Goal: Task Accomplishment & Management: Manage account settings

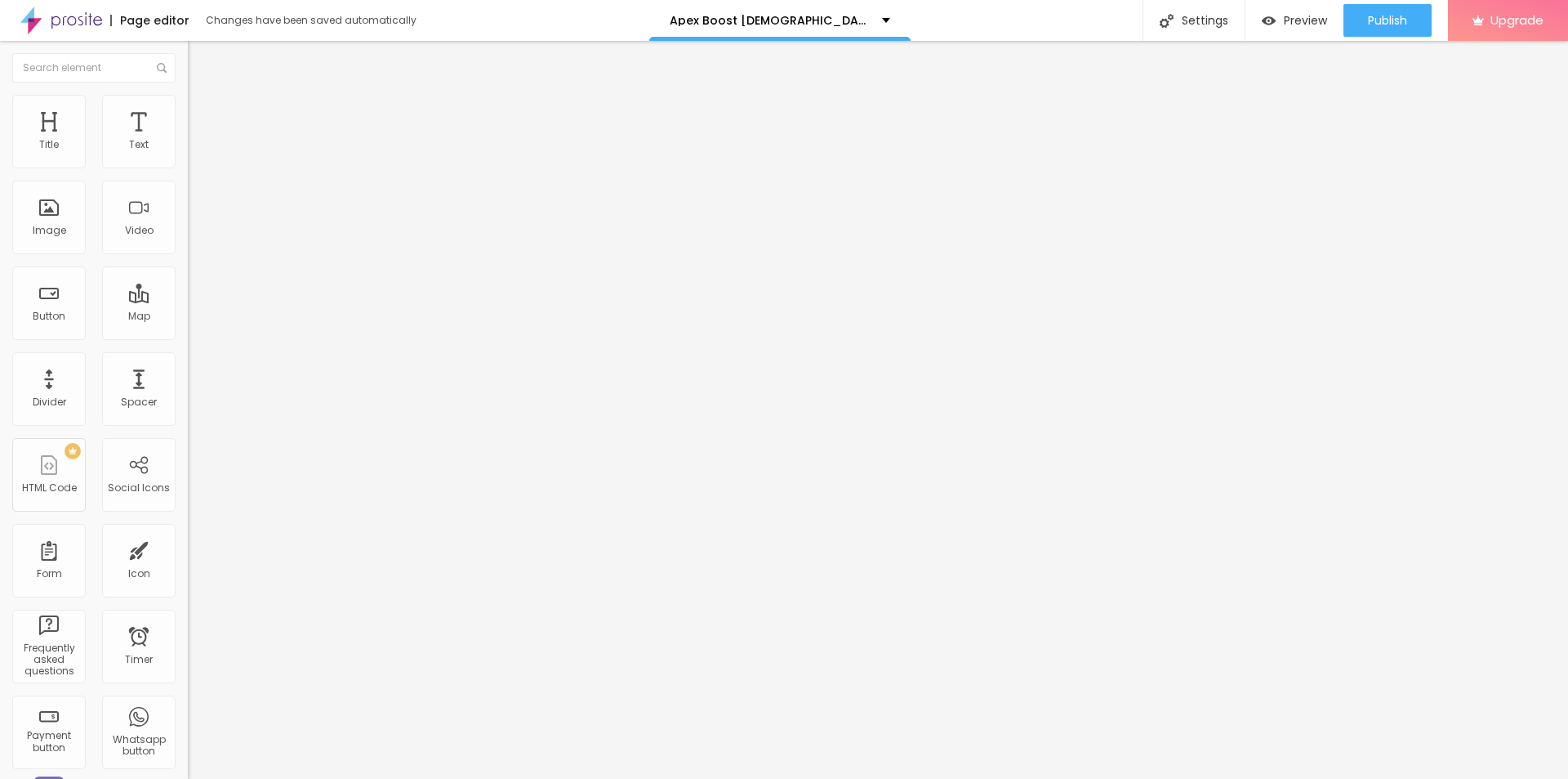
click at [188, 104] on img at bounding box center [195, 101] width 15 height 15
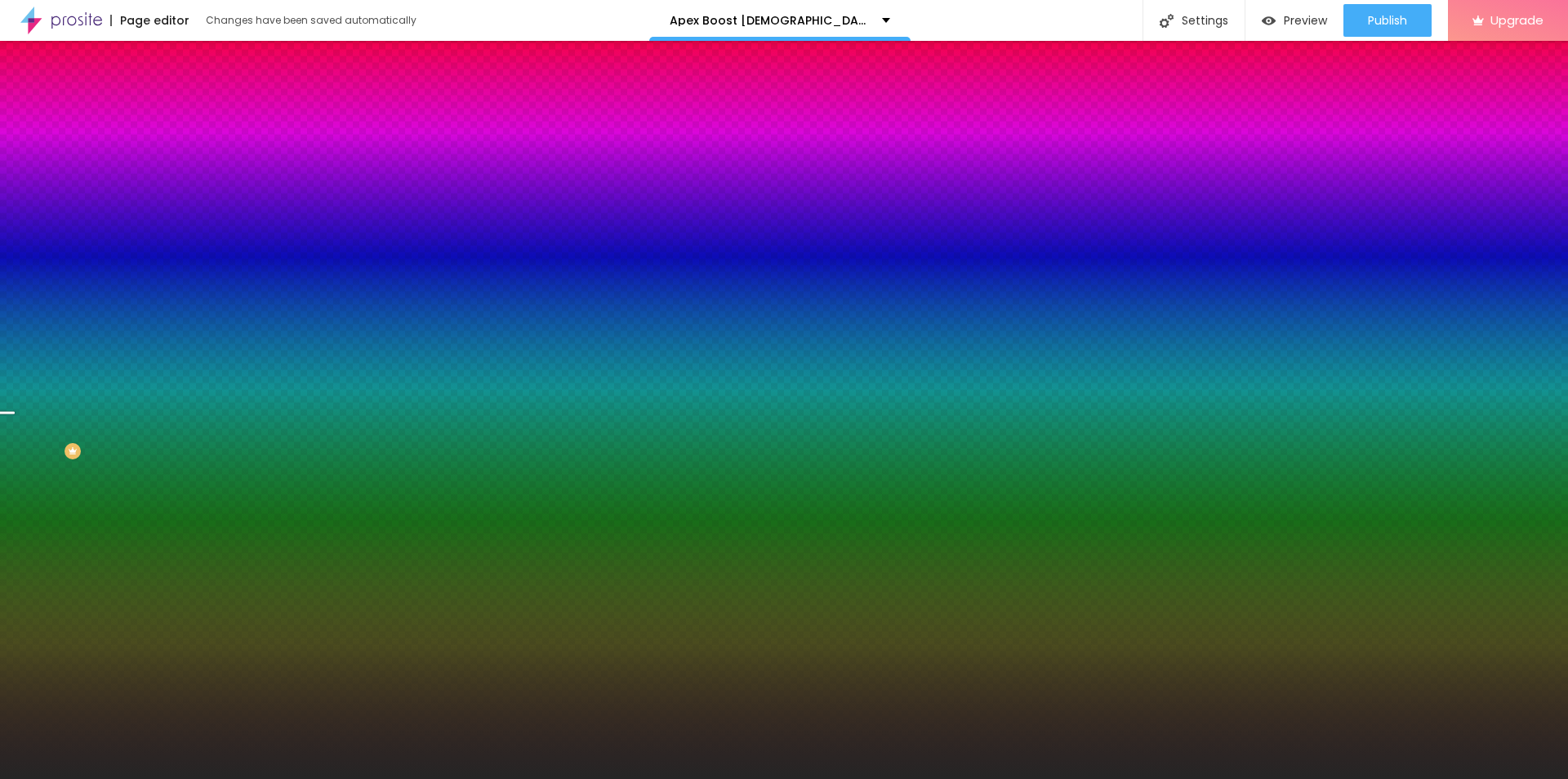
click at [188, 151] on span "Change image" at bounding box center [231, 144] width 88 height 14
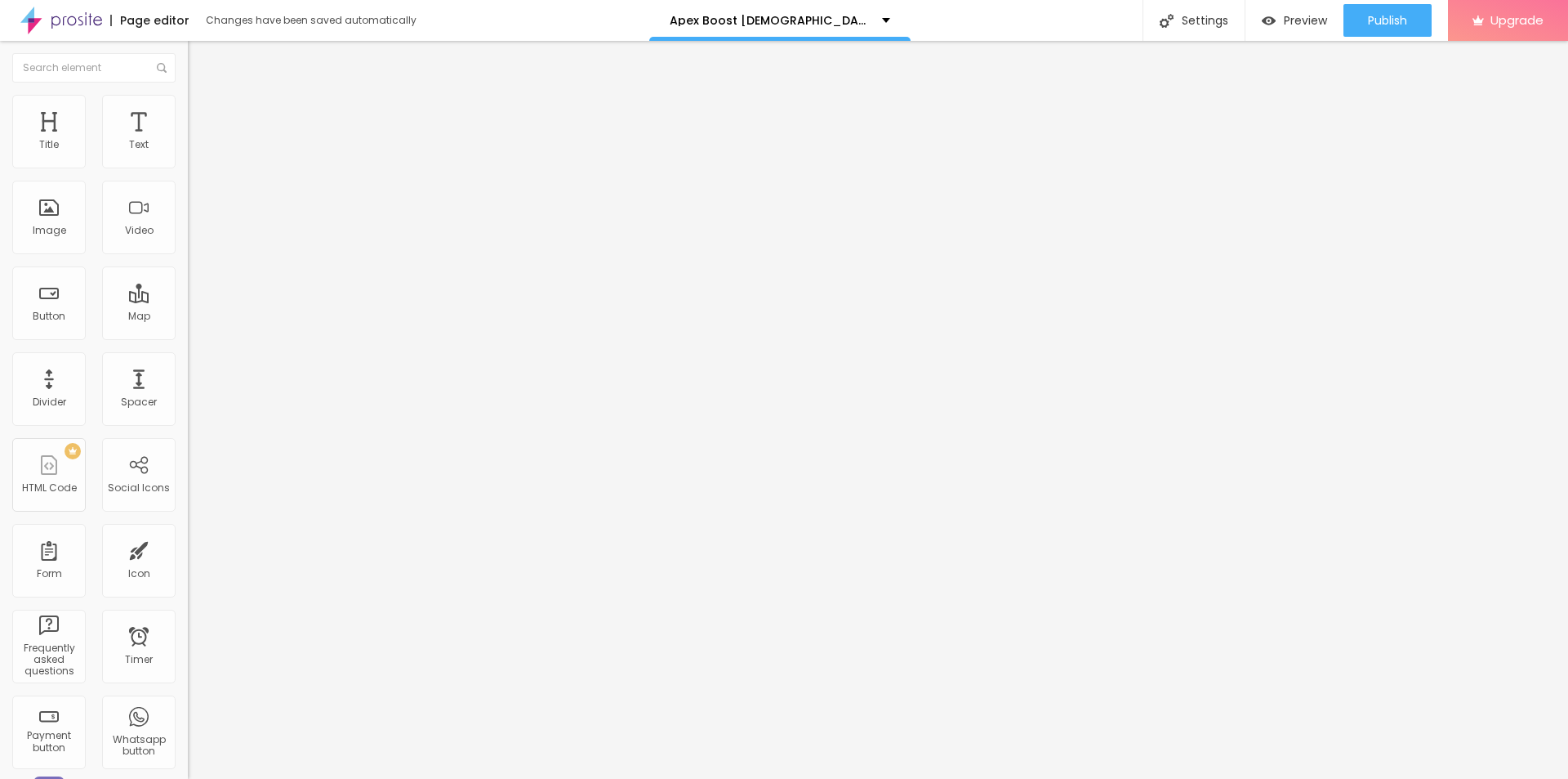
type input "19"
type input "20"
type input "21"
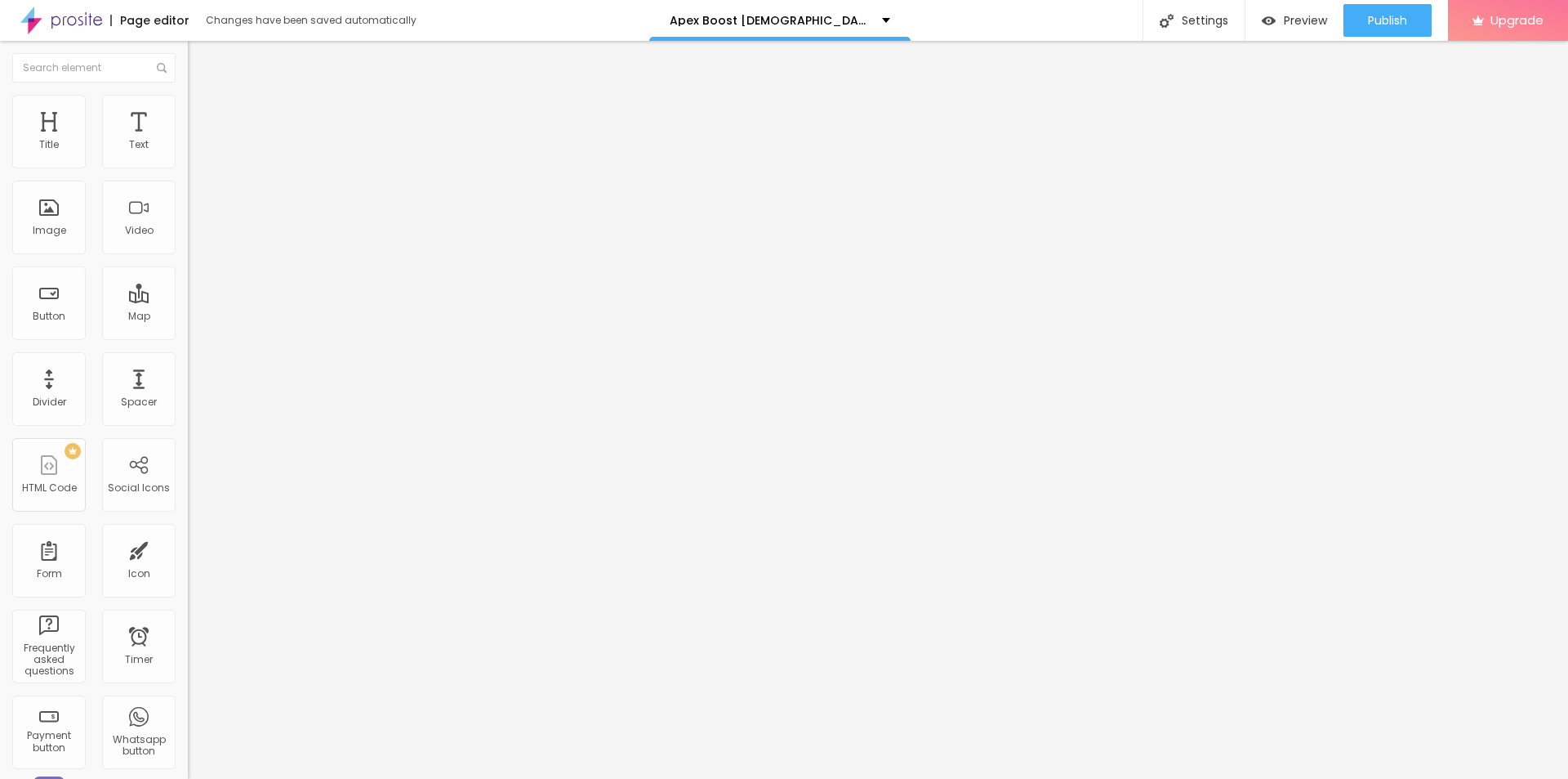
type input "21"
type input "20"
type input "19"
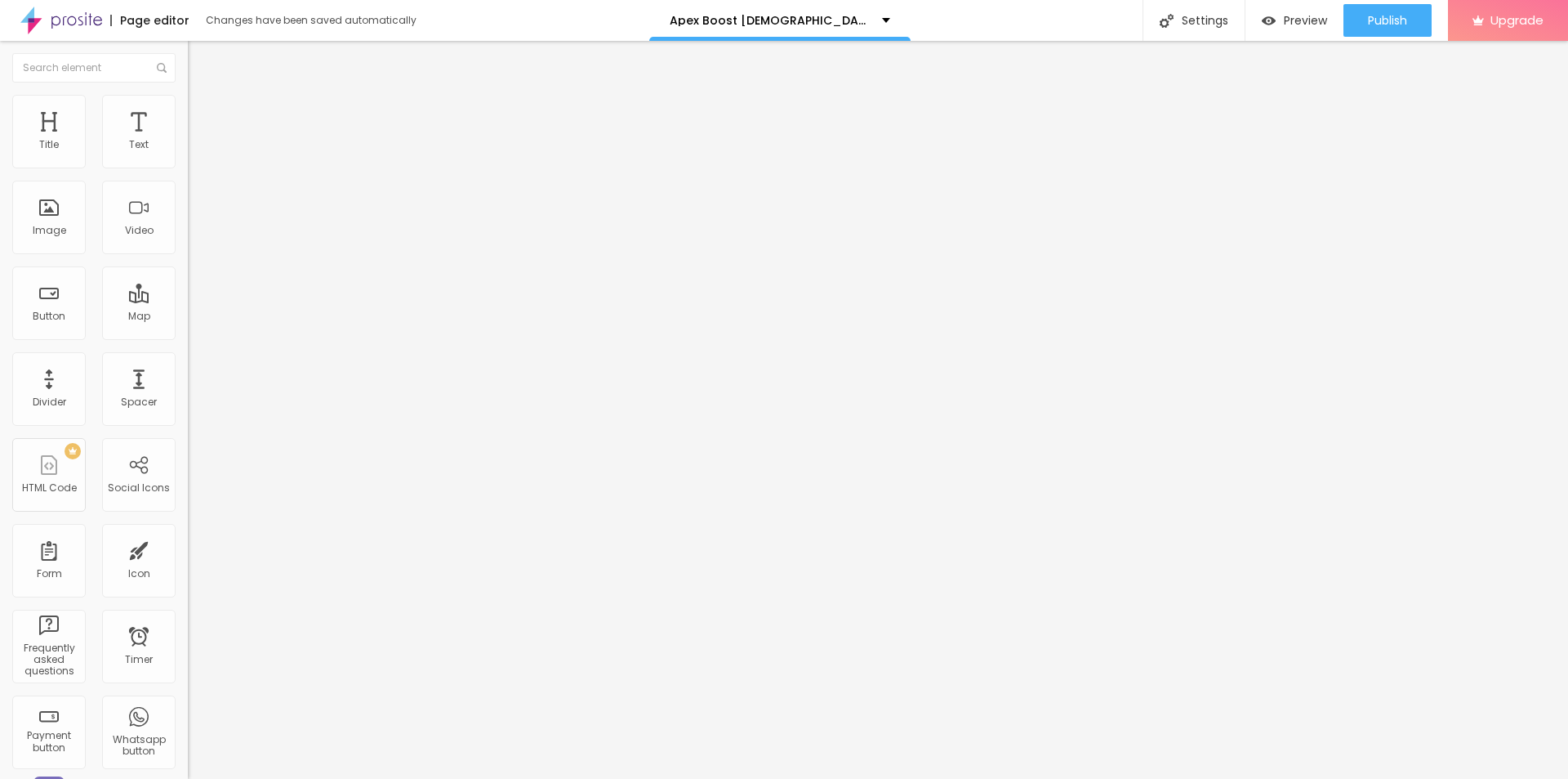
click at [188, 300] on input "range" at bounding box center [240, 306] width 105 height 13
type input "21"
type input "22"
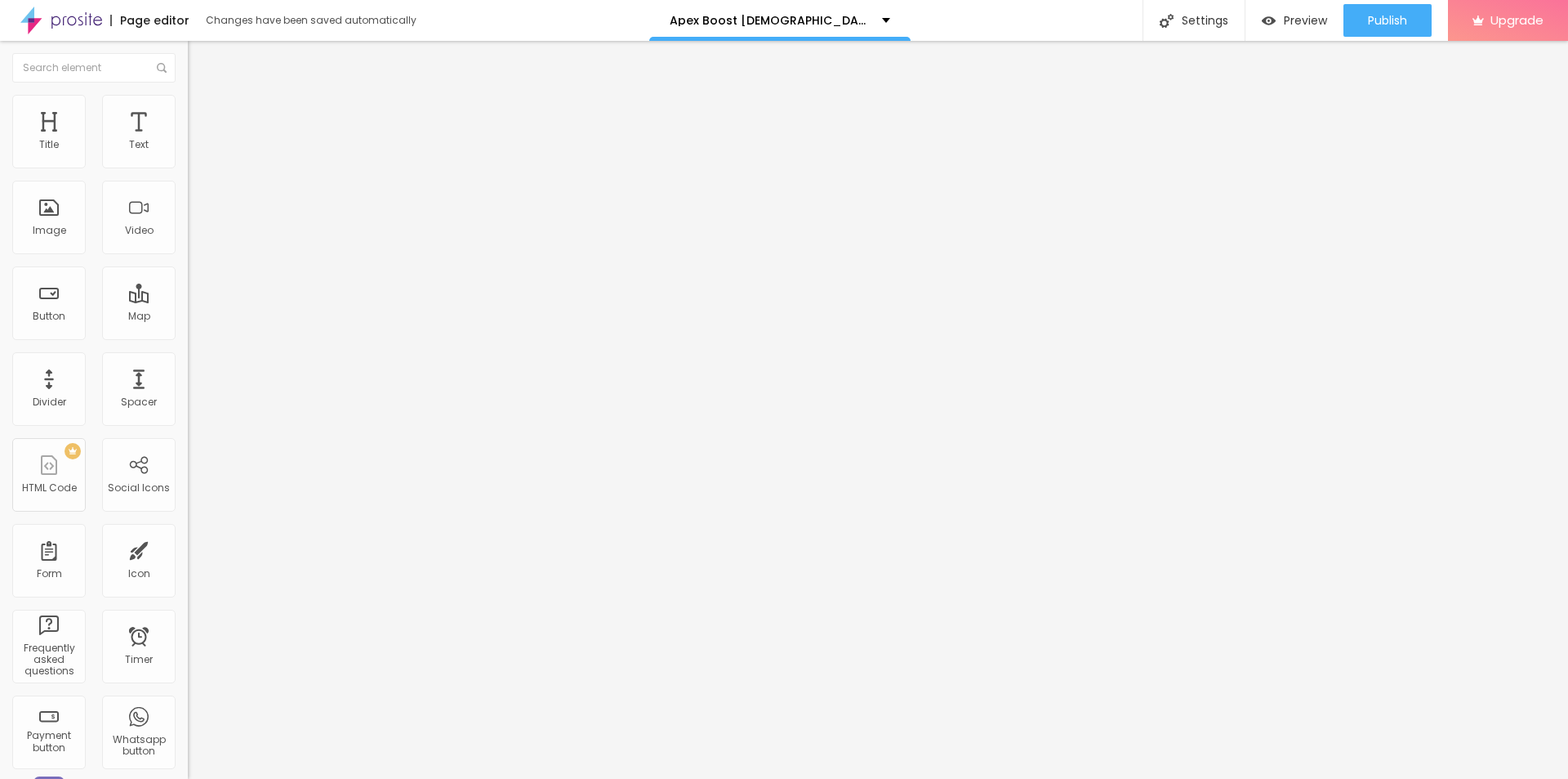
type input "23"
type input "22"
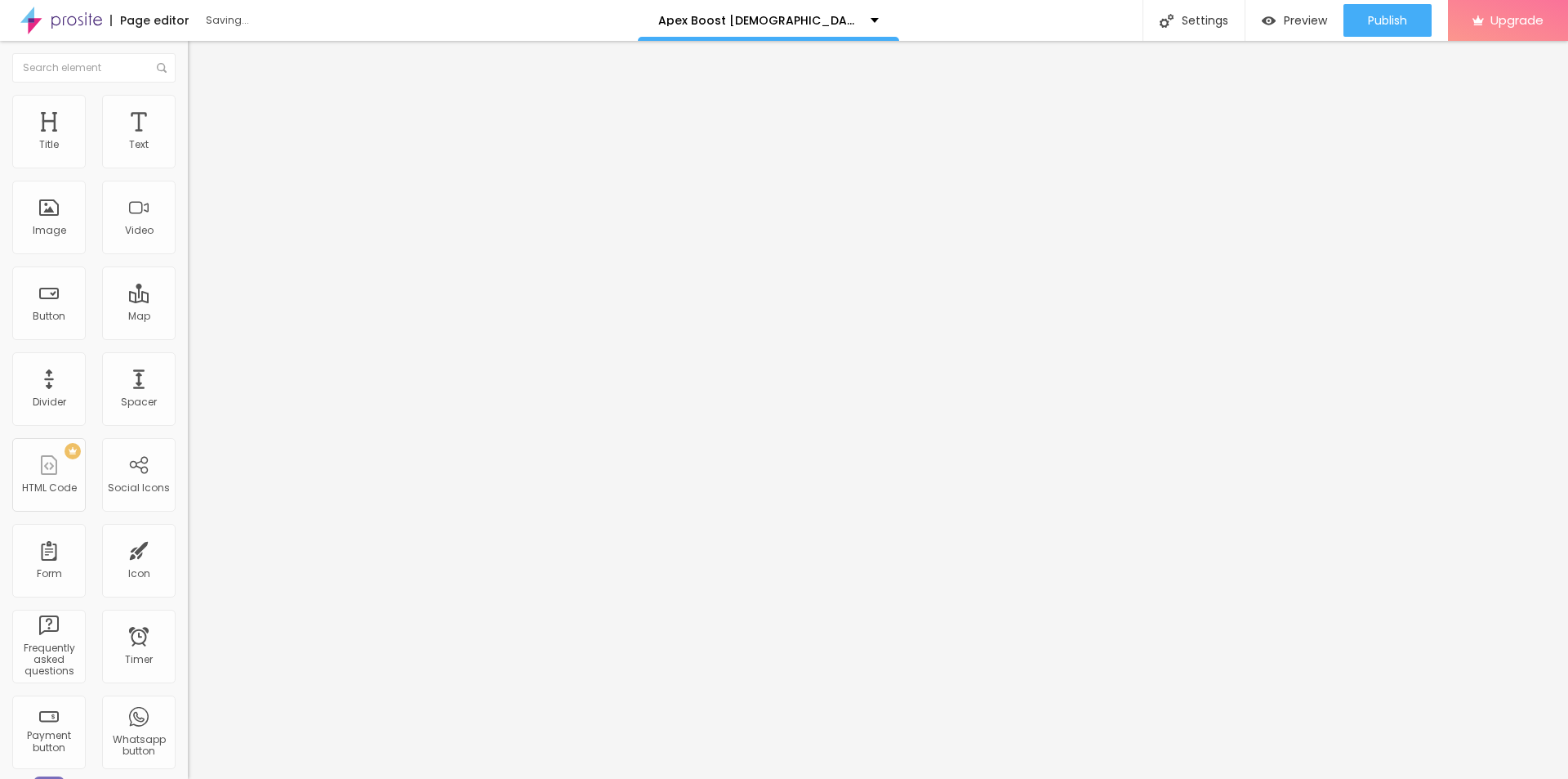
click at [188, 300] on input "range" at bounding box center [240, 306] width 105 height 13
click at [1199, 28] on div "Settings" at bounding box center [1194, 20] width 102 height 40
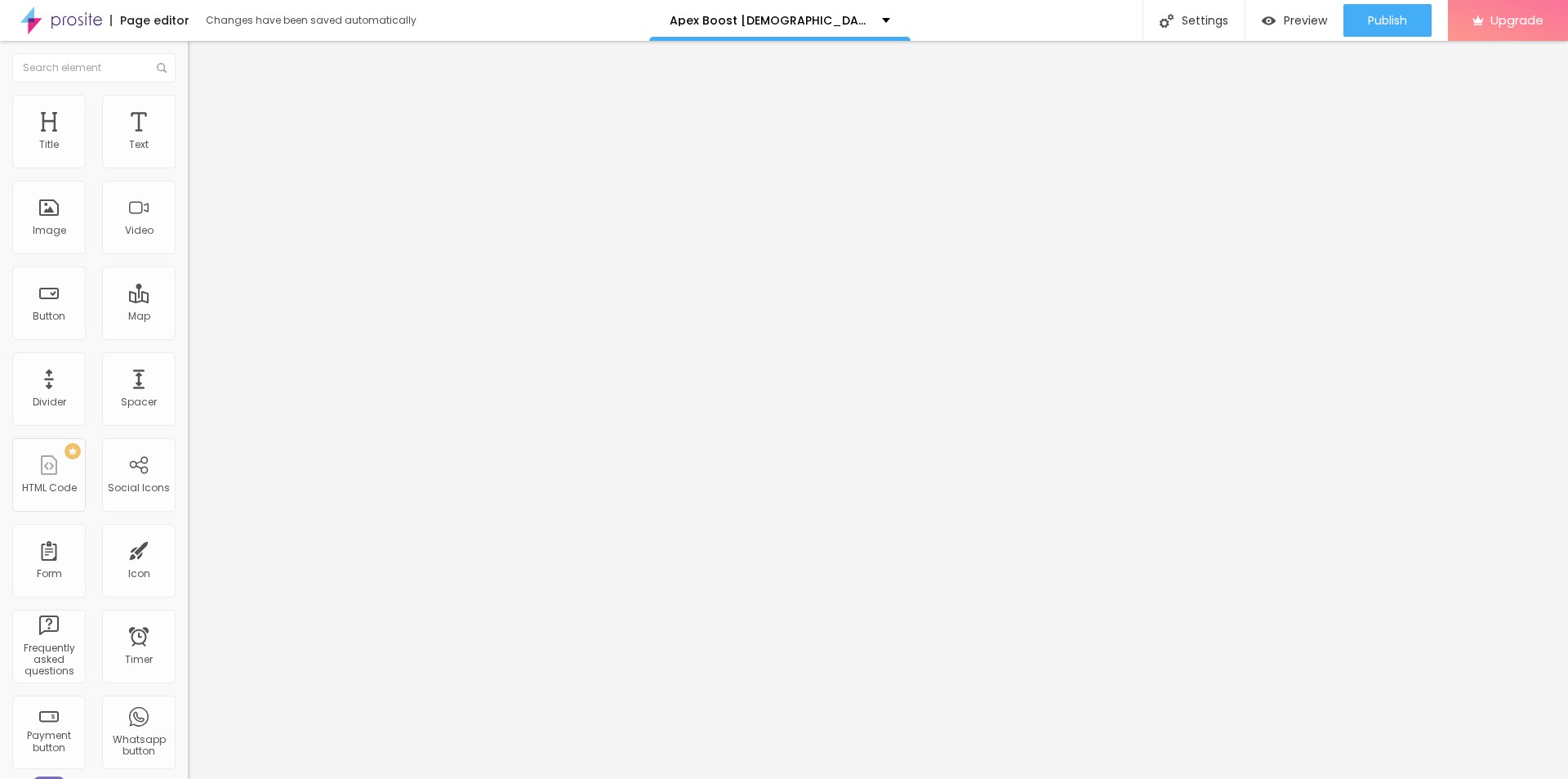
paste input "Apex Boost [DEMOGRAPHIC_DATA][MEDICAL_DATA]"
paste input "(A Honest Customer Feedback) Ingredients And Benefits Analysis!!$49"
type input "Apex Boost [DEMOGRAPHIC_DATA][MEDICAL_DATA] (A Honest Customer Feedback) Ingred…"
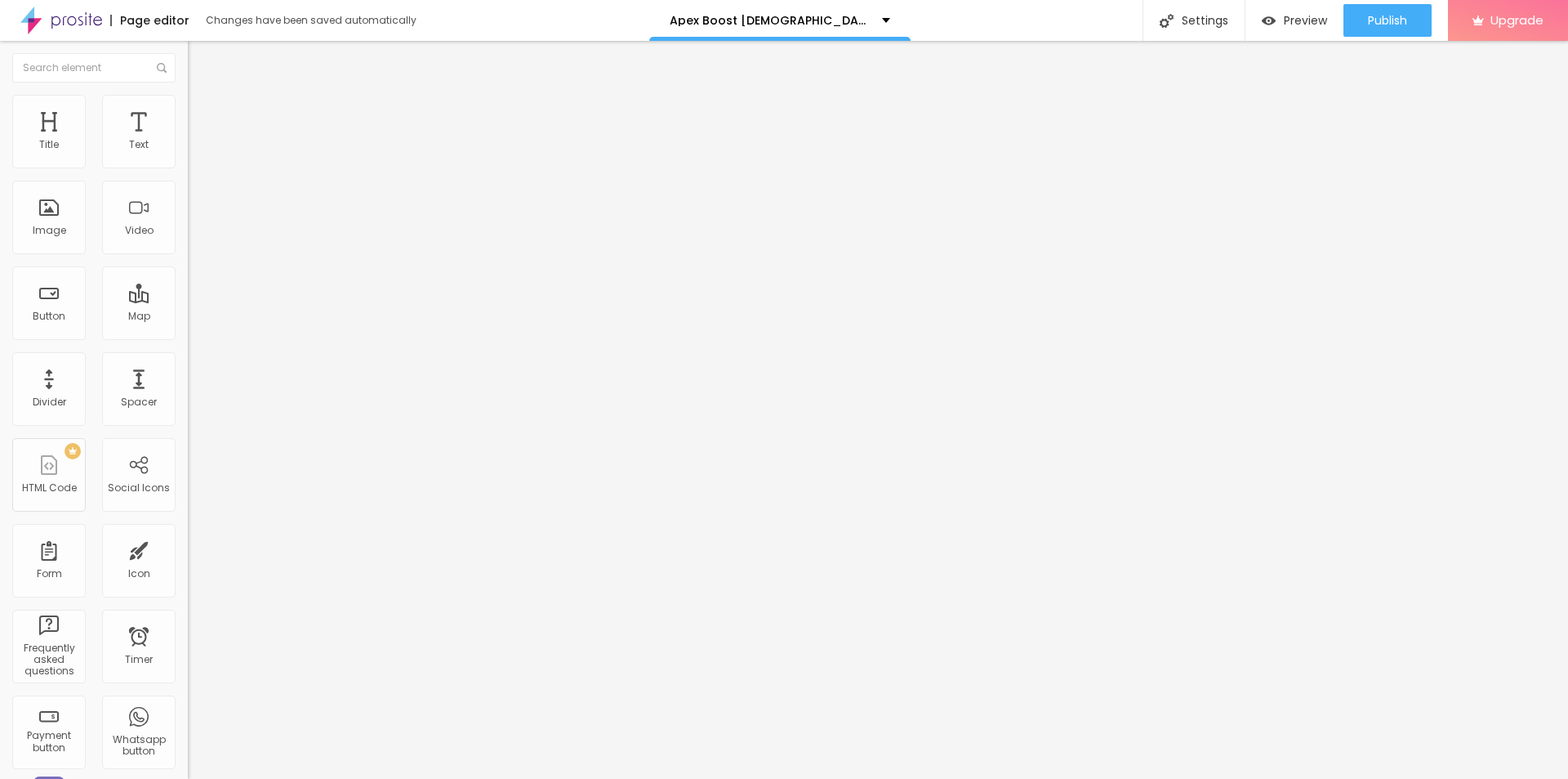
paste textarea "Apex Boost [DEMOGRAPHIC_DATA][MEDICAL_DATA] is a premium dietary supplement des…"
type textarea "Apex Boost [DEMOGRAPHIC_DATA][MEDICAL_DATA] is a premium dietary supplement des…"
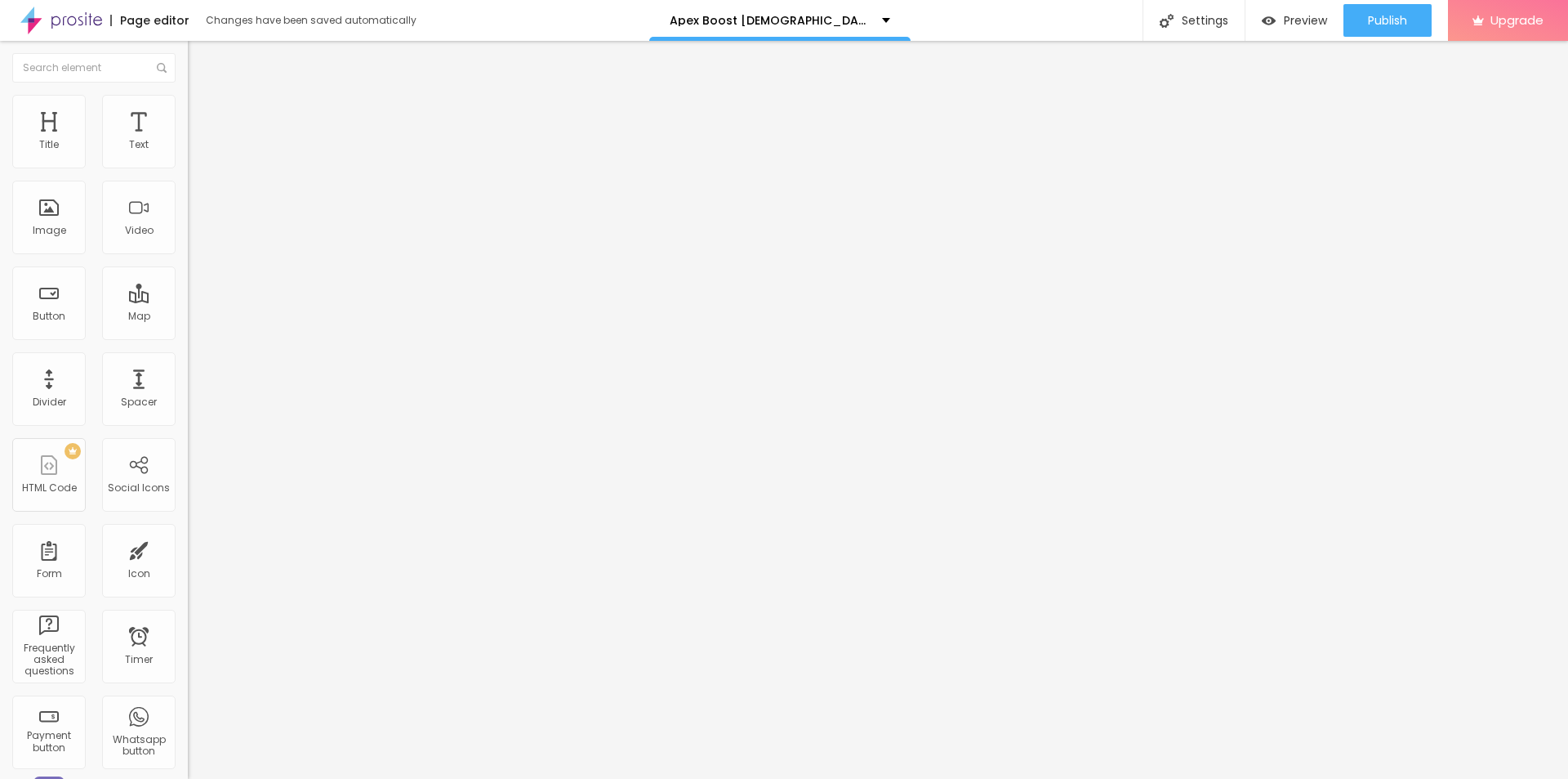
drag, startPoint x: 810, startPoint y: 380, endPoint x: 582, endPoint y: 380, distance: 228.0
paste textarea "Apex Boost [DEMOGRAPHIC_DATA][MEDICAL_DATA]"
type textarea "Apex Boost [DEMOGRAPHIC_DATA][MEDICAL_DATA]"
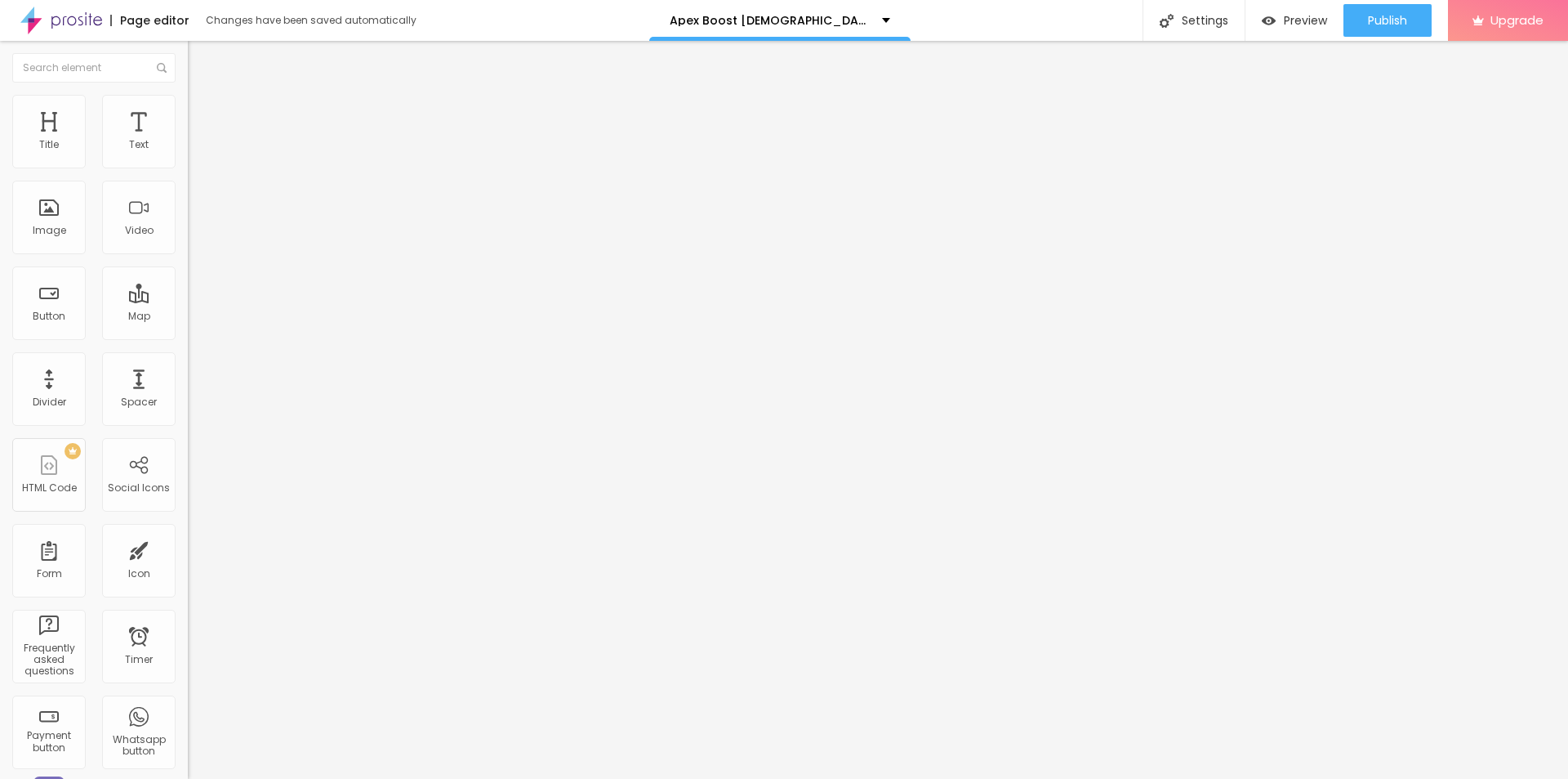
click at [1413, 7] on button "Publish" at bounding box center [1388, 20] width 89 height 32
